Goal: Task Accomplishment & Management: Complete application form

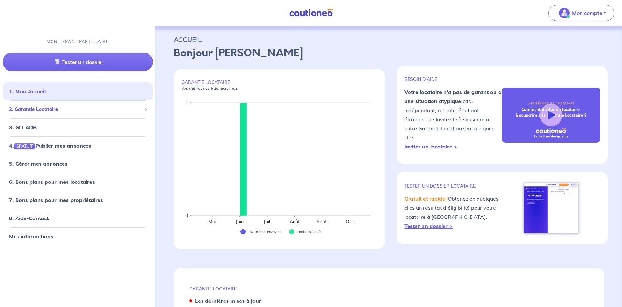
click at [99, 108] on span "2. Garantie Locataire" at bounding box center [75, 109] width 133 height 7
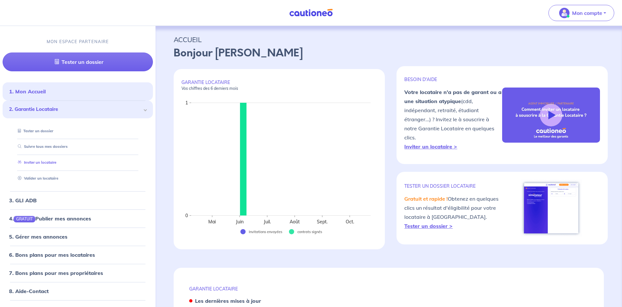
click at [38, 162] on link "Inviter un locataire" at bounding box center [35, 162] width 41 height 5
select select "FR"
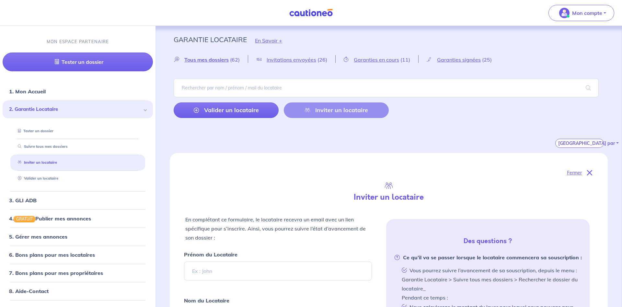
click at [355, 112] on div "Valider un locataire Inviter un locataire" at bounding box center [281, 110] width 215 height 16
click at [348, 109] on div "Valider un locataire Inviter un locataire" at bounding box center [281, 110] width 215 height 16
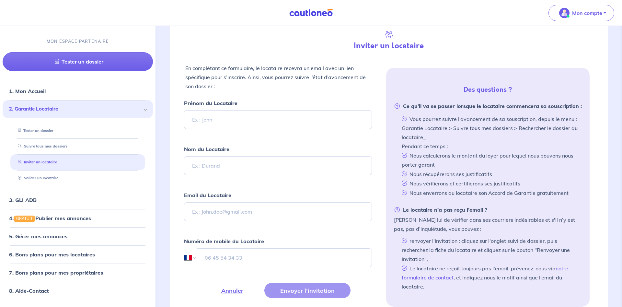
scroll to position [165, 0]
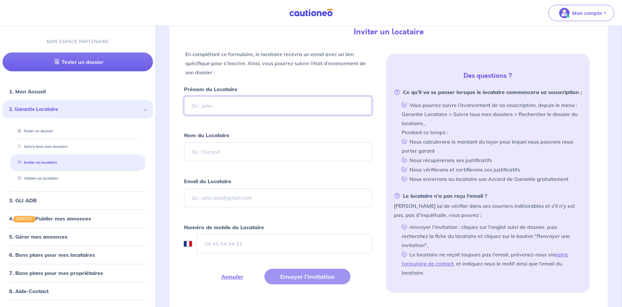
click at [241, 106] on input "Prénom du Locataire" at bounding box center [278, 105] width 188 height 19
type input "[PERSON_NAME]"
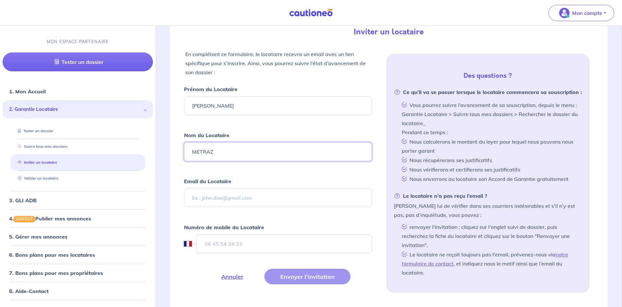
type input "METRAZ"
click at [233, 201] on input "Email du Locataire" at bounding box center [278, 197] width 188 height 19
click at [203, 197] on input "Email du Locataire" at bounding box center [278, 197] width 188 height 19
paste input "[PERSON_NAME][EMAIL_ADDRESS][DOMAIN_NAME]"
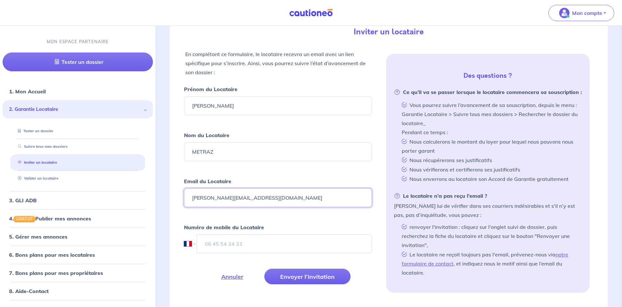
type input "[PERSON_NAME][EMAIL_ADDRESS][DOMAIN_NAME]"
click at [246, 242] on input "tel" at bounding box center [284, 243] width 175 height 19
paste input "06 75 25 78 81"
type input "06 75 25 78 81"
click at [320, 277] on button "Envoyer l’invitation" at bounding box center [308, 277] width 86 height 16
